Goal: Browse casually

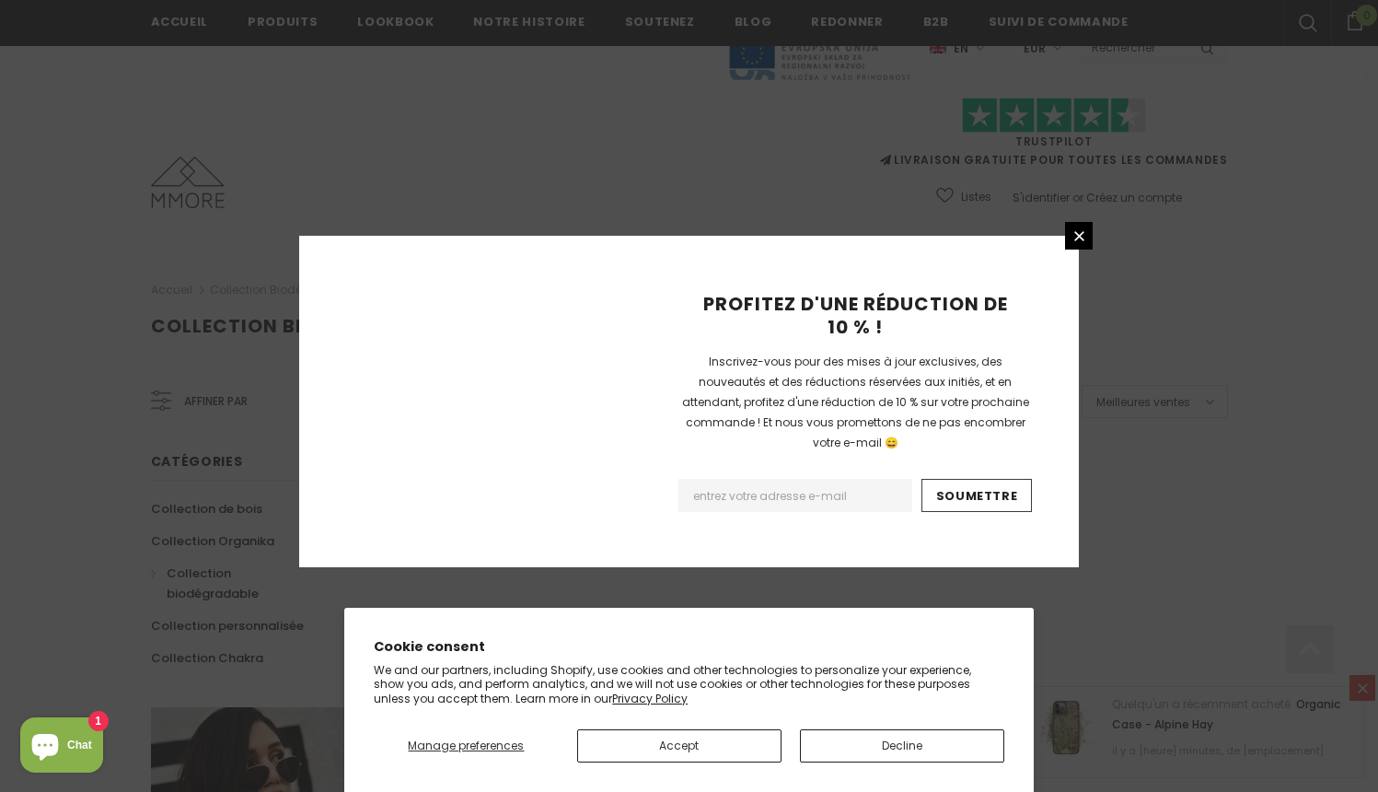
scroll to position [1139, 0]
